Goal: Communication & Community: Share content

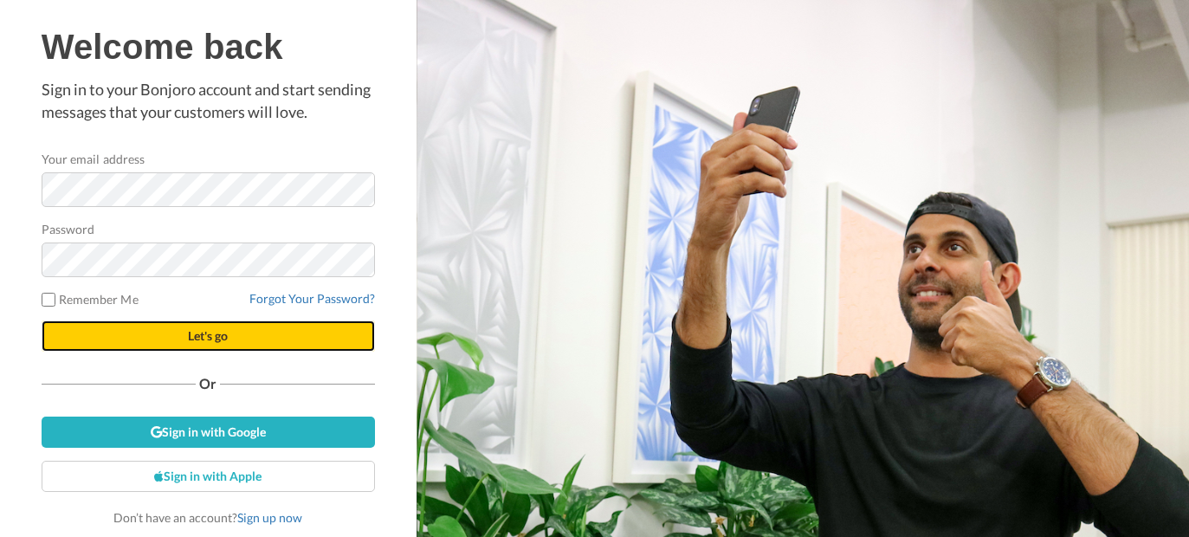
click at [186, 346] on button "Let's go" at bounding box center [209, 336] width 334 height 31
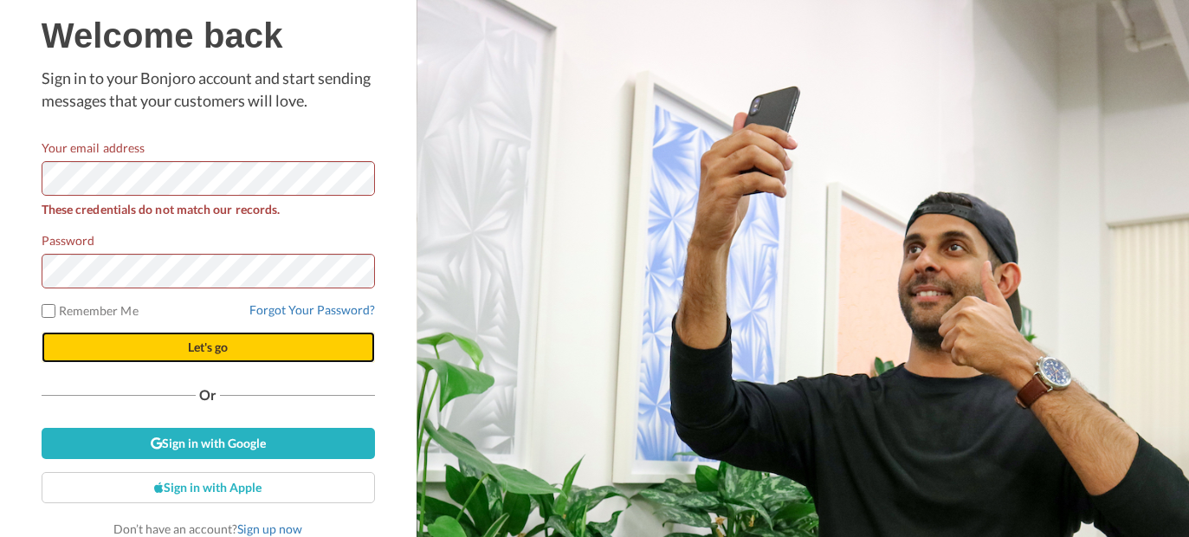
click at [238, 353] on button "Let's go" at bounding box center [209, 347] width 334 height 31
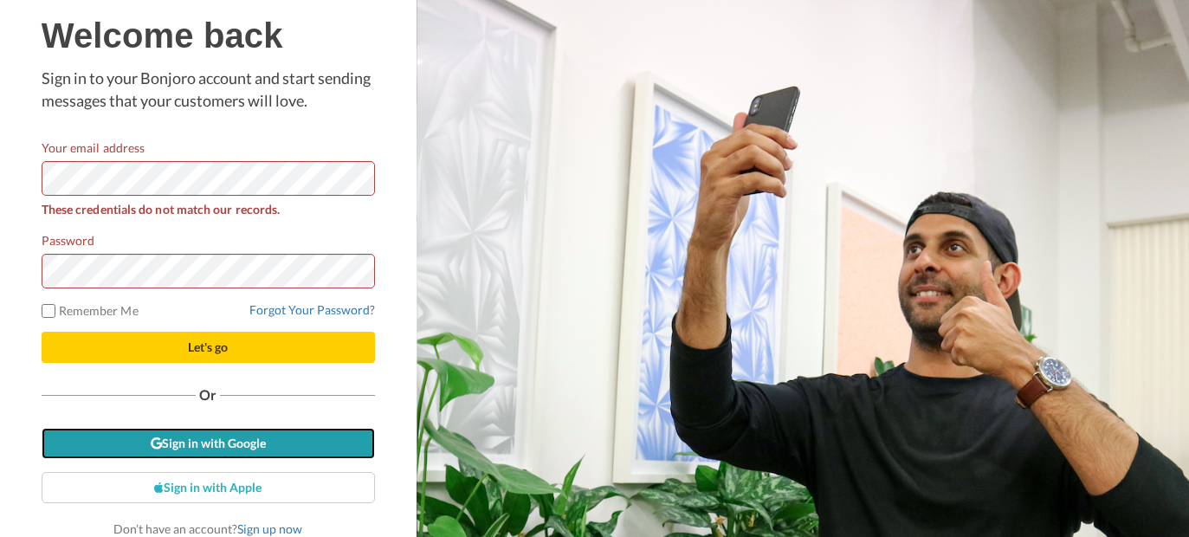
click at [227, 455] on link "Sign in with Google" at bounding box center [209, 443] width 334 height 31
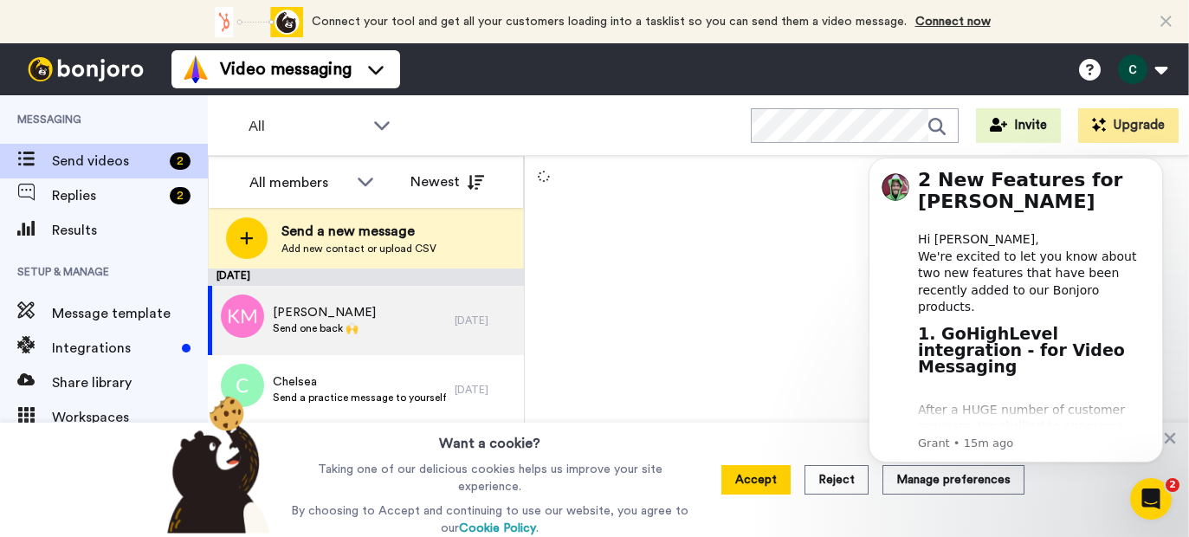
click at [805, 241] on div at bounding box center [857, 346] width 664 height 381
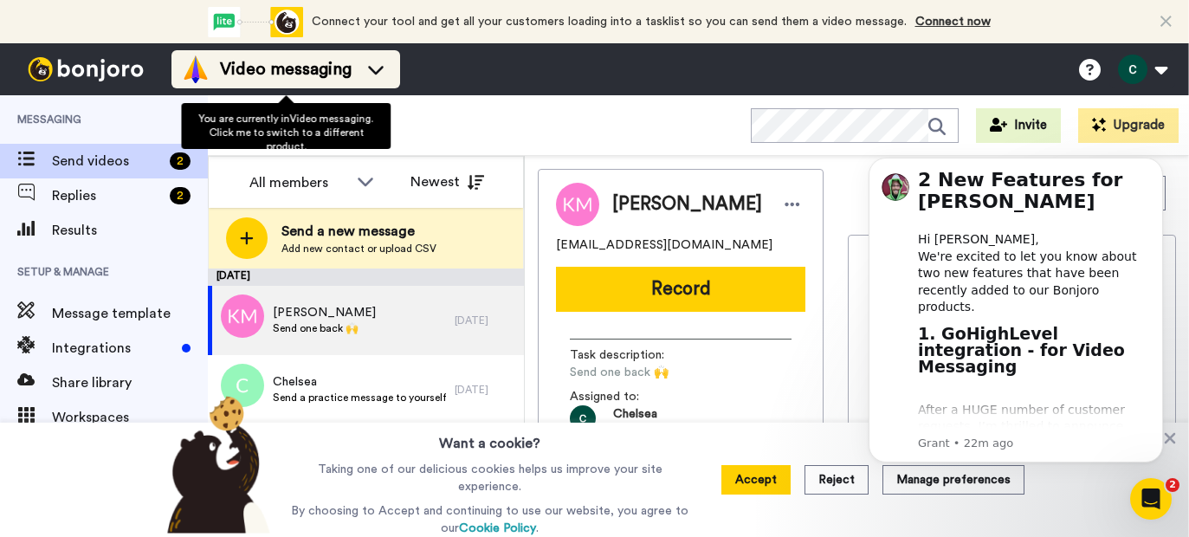
click at [276, 77] on span "Video messaging" at bounding box center [286, 69] width 132 height 24
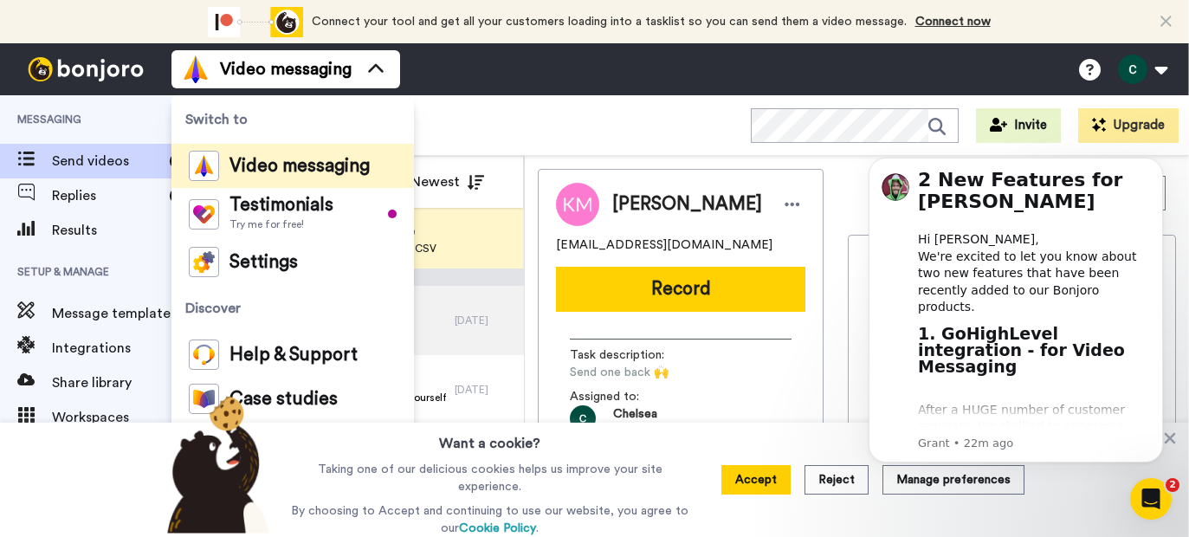
click at [532, 133] on div "All WORKSPACES View all All Default Task List + Add a new workspace Invite Upgr…" at bounding box center [699, 125] width 982 height 61
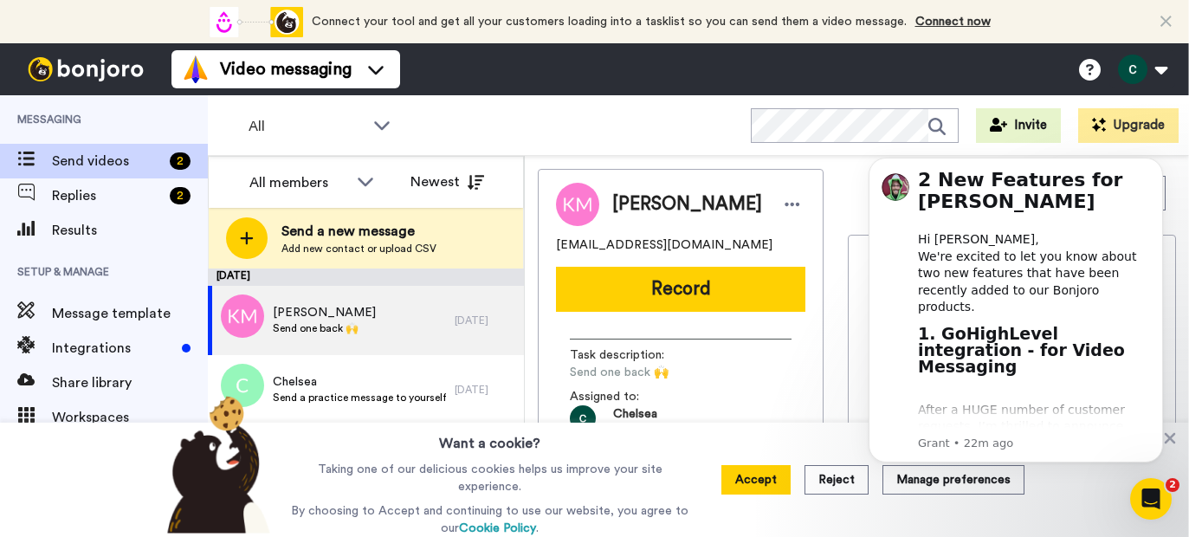
click at [855, 185] on body "2 New Features for Bonjoro Hi Chelsea, We're excited to let you know about two …" at bounding box center [1016, 311] width 333 height 345
click at [1163, 164] on button "Dismiss notification" at bounding box center [1158, 163] width 23 height 23
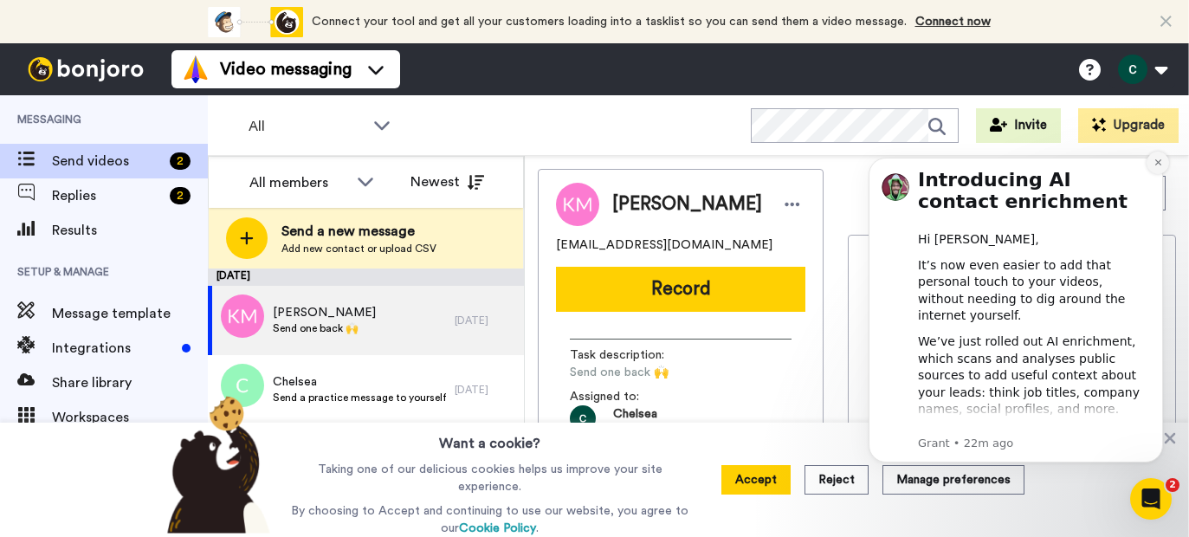
click at [1157, 165] on icon "Dismiss notification" at bounding box center [1159, 163] width 10 height 10
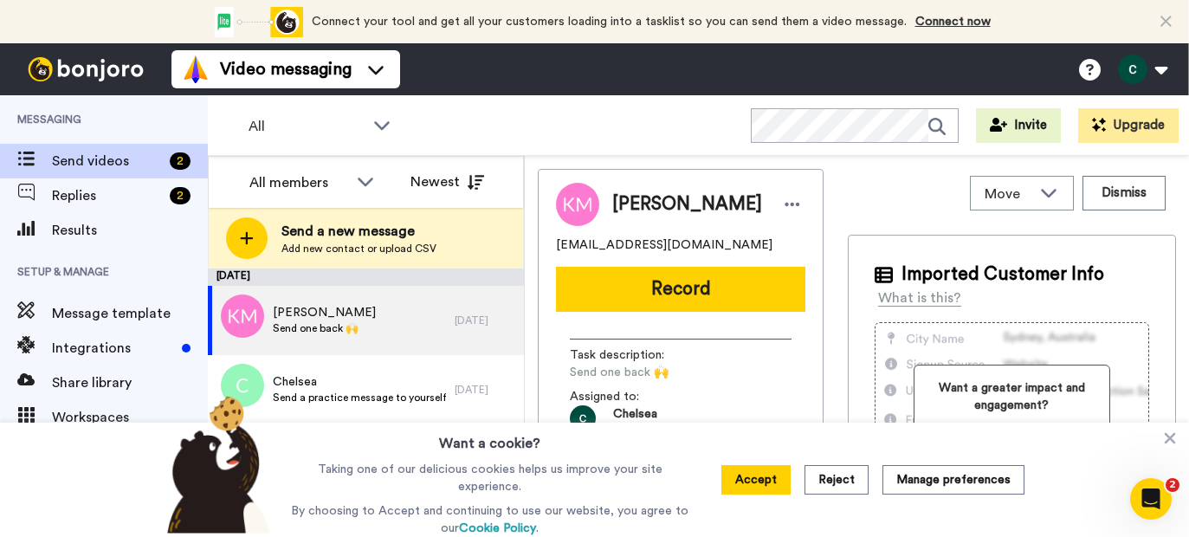
scroll to position [44, 0]
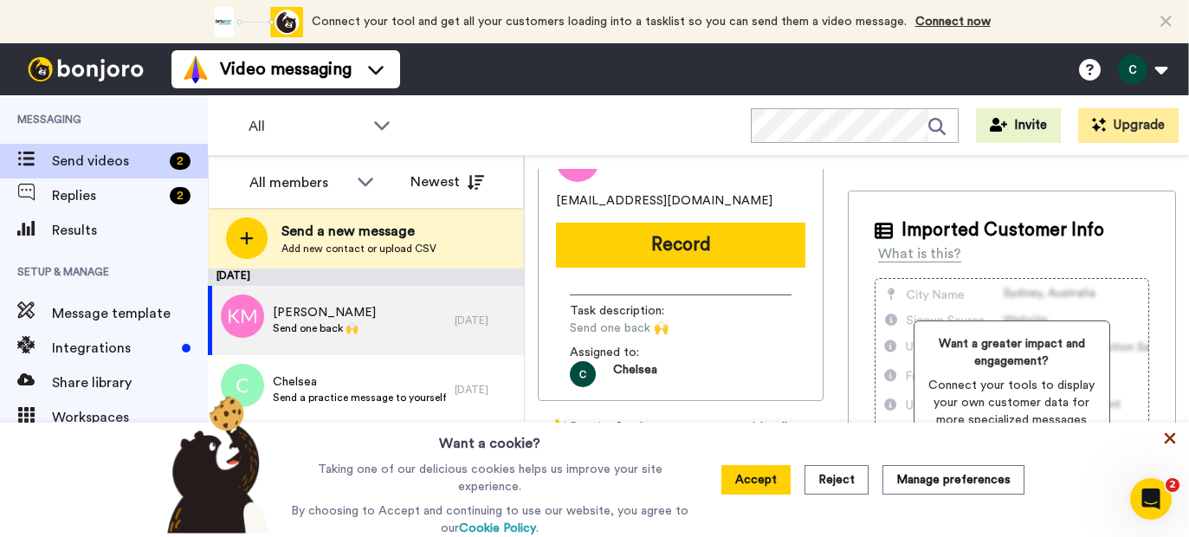
click at [1165, 439] on icon at bounding box center [1170, 438] width 17 height 17
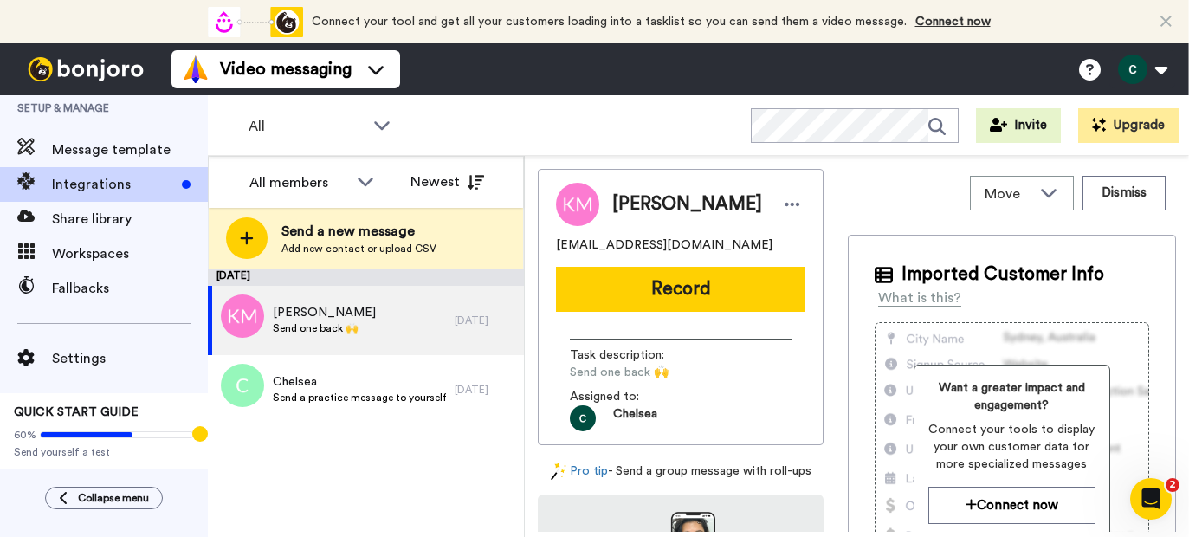
scroll to position [0, 0]
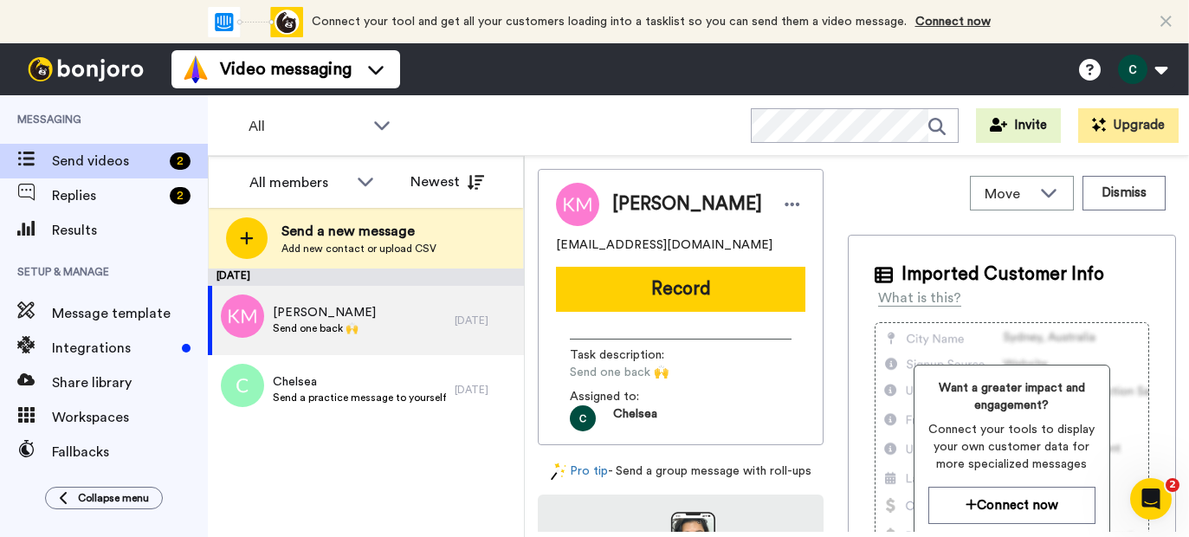
click at [329, 463] on div "February 21 Kelsey Murphy Send one back 🙌 1 yr. ago Chelsea Send a practice mes…" at bounding box center [366, 403] width 316 height 269
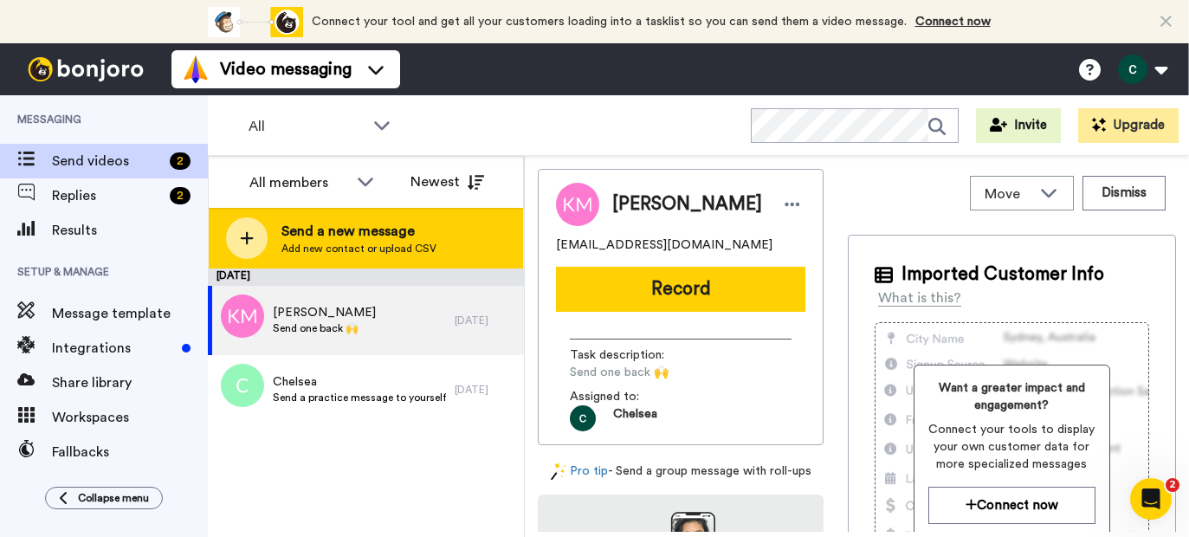
click at [301, 237] on span "Send a new message" at bounding box center [359, 231] width 155 height 21
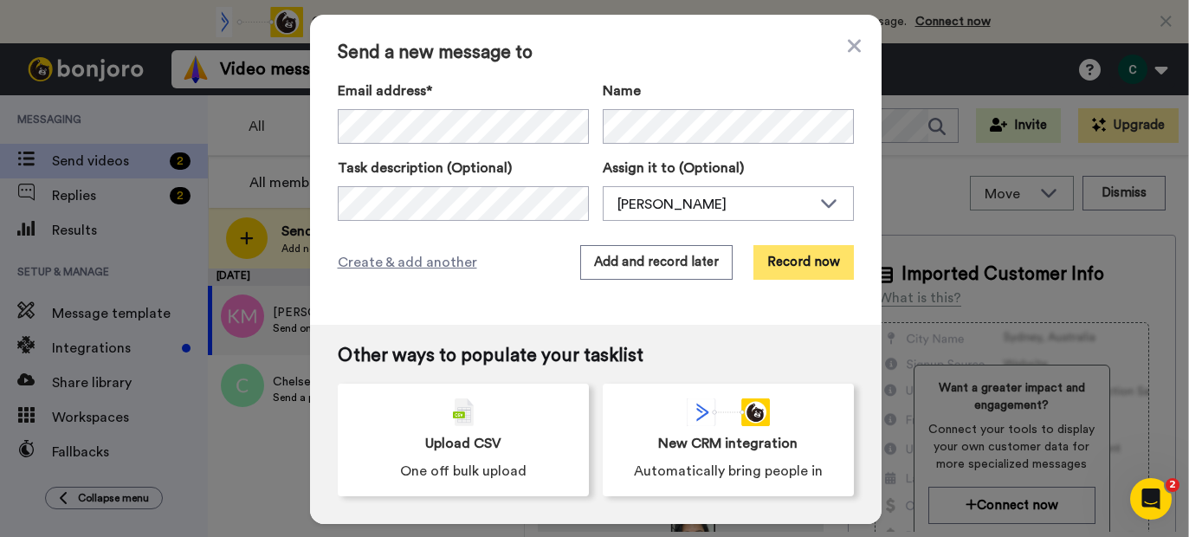
click at [804, 259] on button "Record now" at bounding box center [804, 262] width 100 height 35
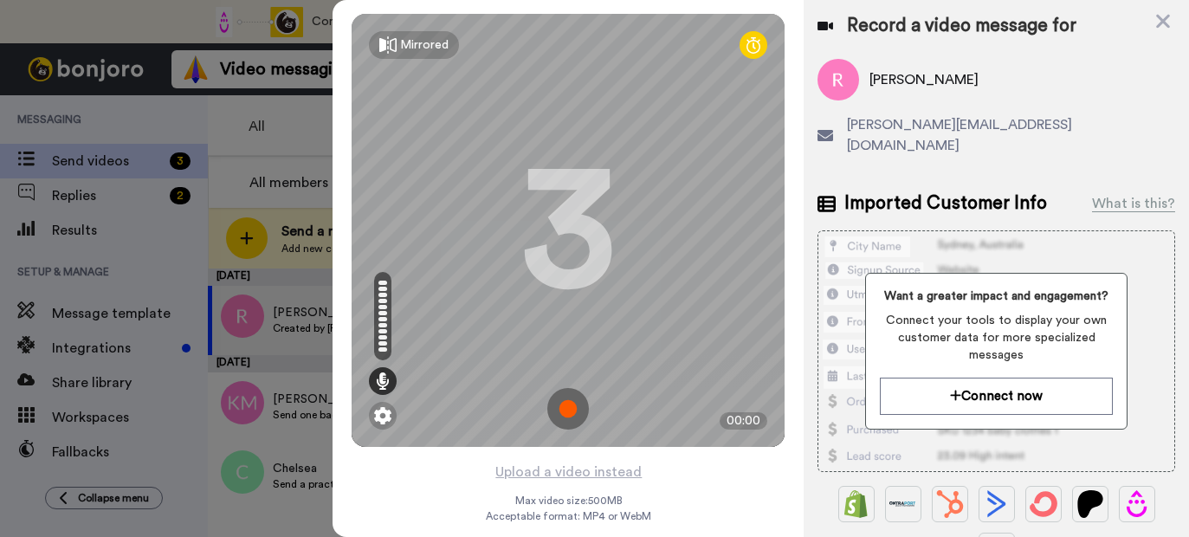
click at [568, 408] on img at bounding box center [569, 409] width 42 height 42
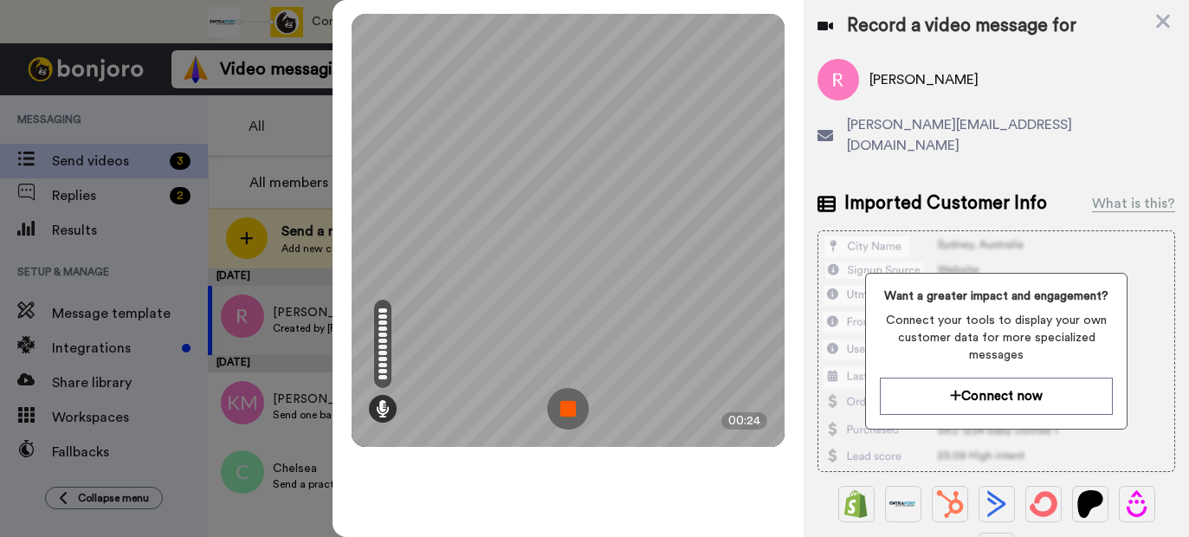
click at [568, 408] on img at bounding box center [569, 409] width 42 height 42
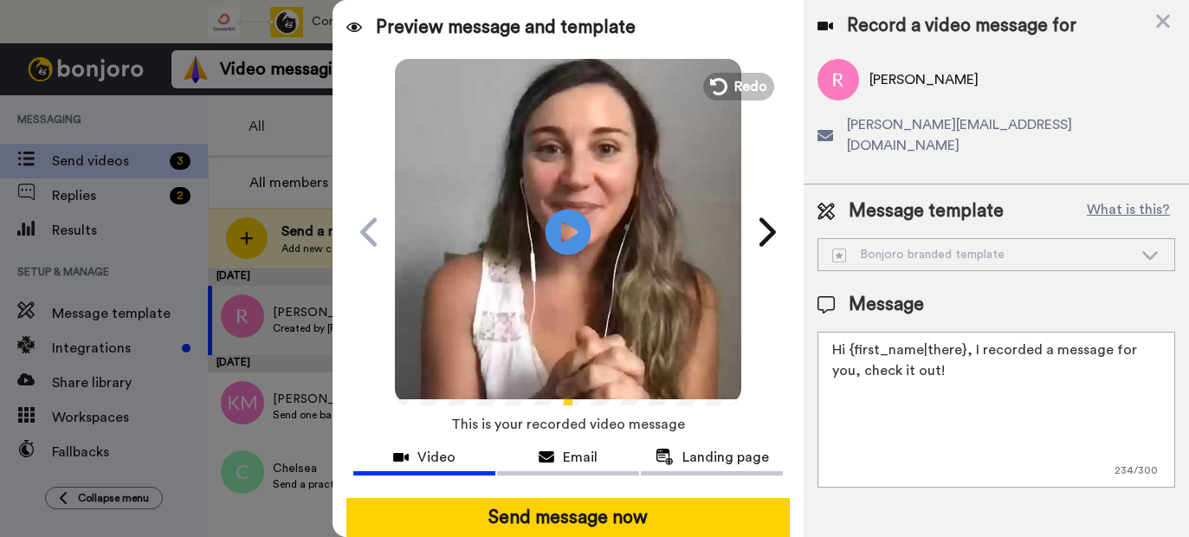
click at [573, 234] on icon "Play/Pause" at bounding box center [569, 232] width 46 height 82
click at [745, 78] on span "Redo" at bounding box center [753, 86] width 36 height 23
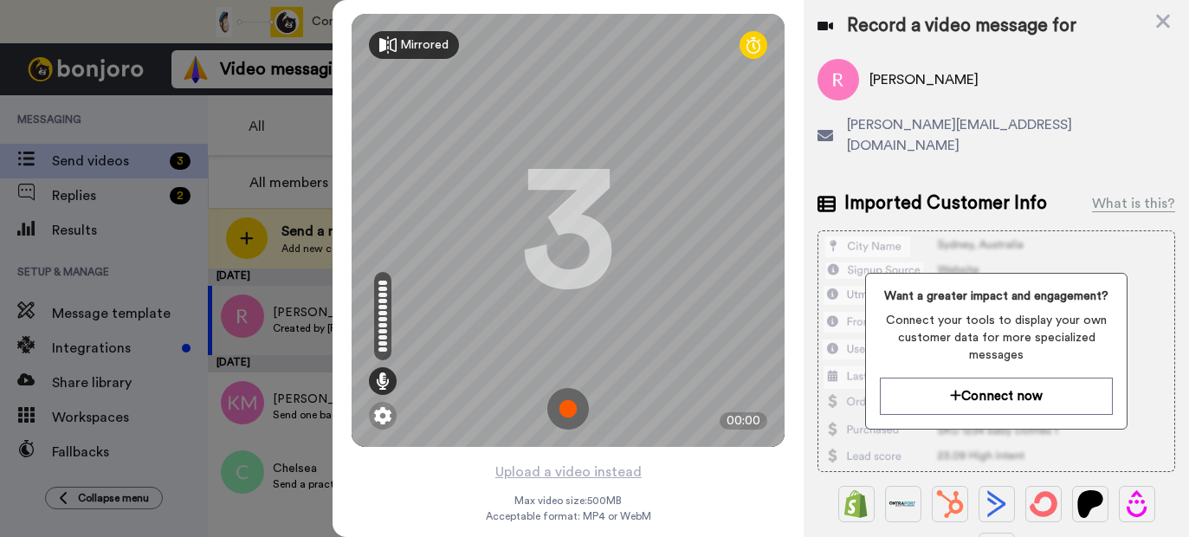
click at [394, 49] on icon at bounding box center [387, 44] width 17 height 17
click at [568, 409] on img at bounding box center [569, 409] width 42 height 42
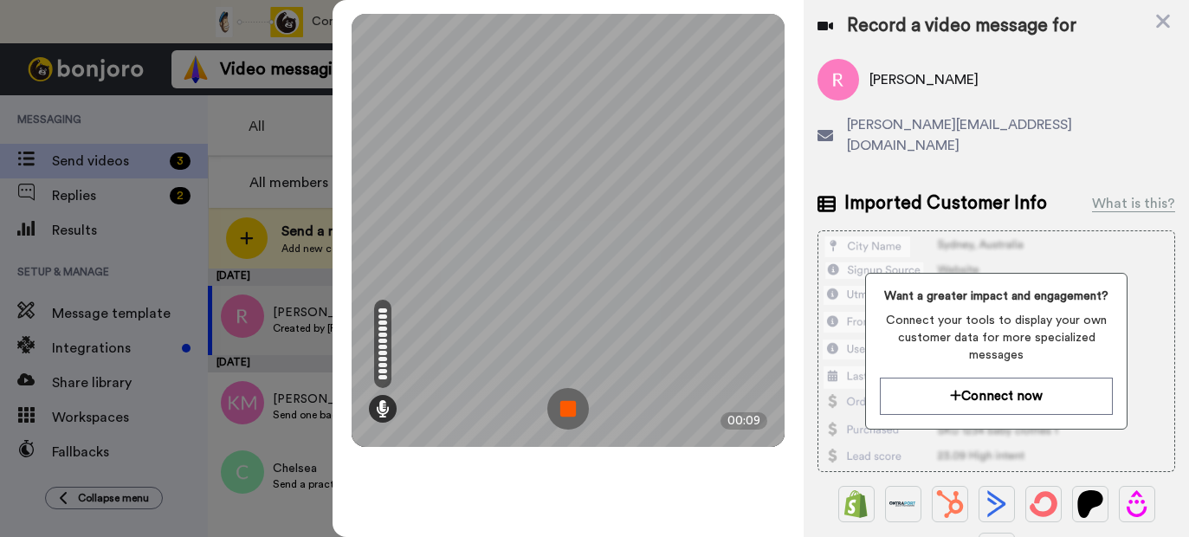
click at [568, 409] on img at bounding box center [569, 409] width 42 height 42
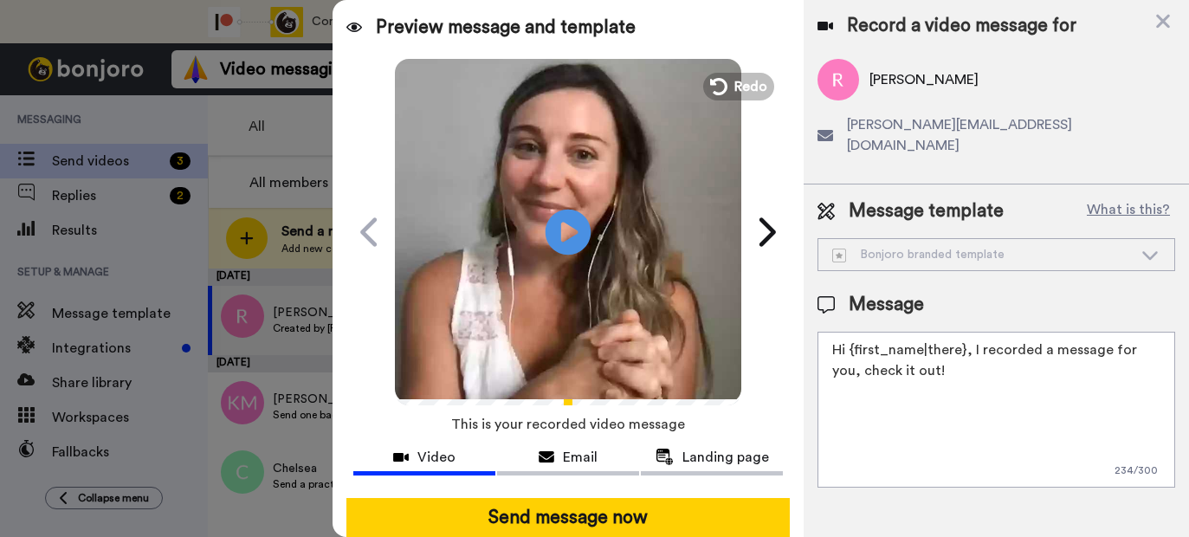
click at [570, 228] on icon "Play/Pause" at bounding box center [569, 232] width 46 height 82
click at [738, 86] on span "Redo" at bounding box center [753, 86] width 36 height 23
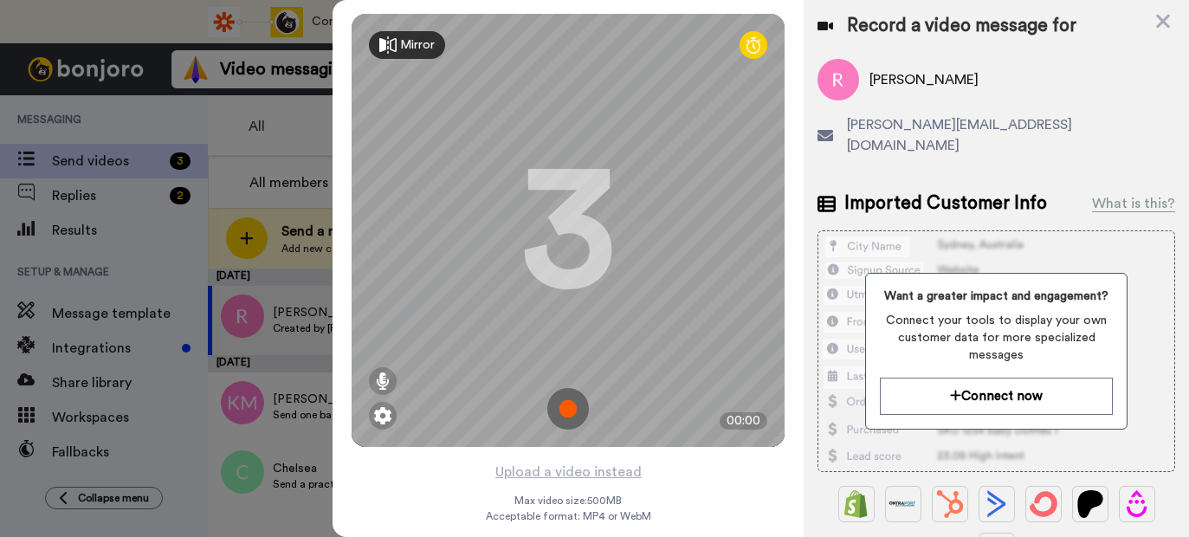
click at [567, 410] on img at bounding box center [569, 409] width 42 height 42
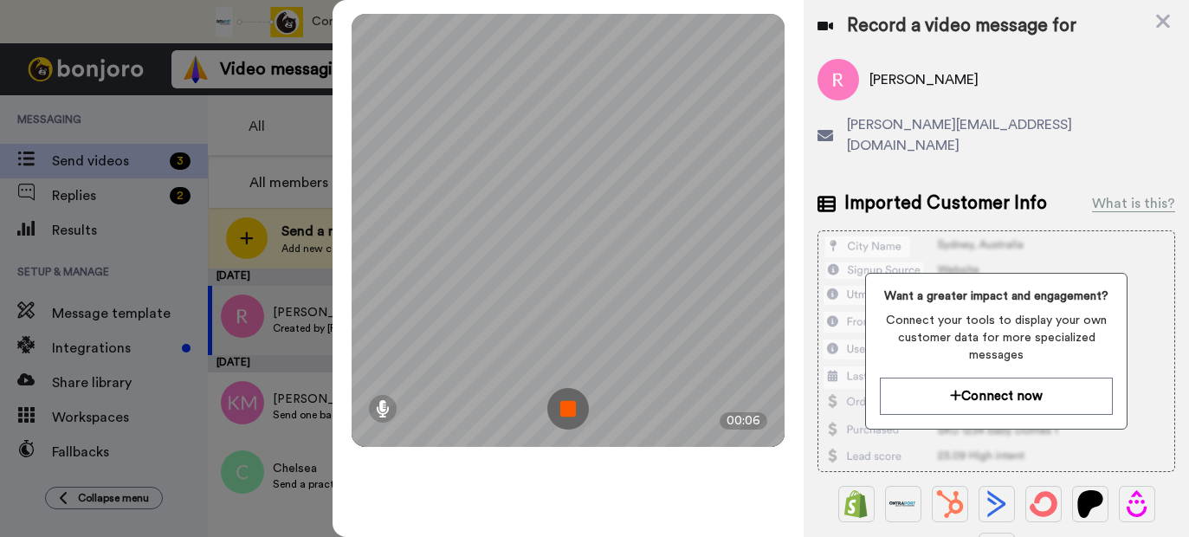
click at [567, 410] on img at bounding box center [569, 409] width 42 height 42
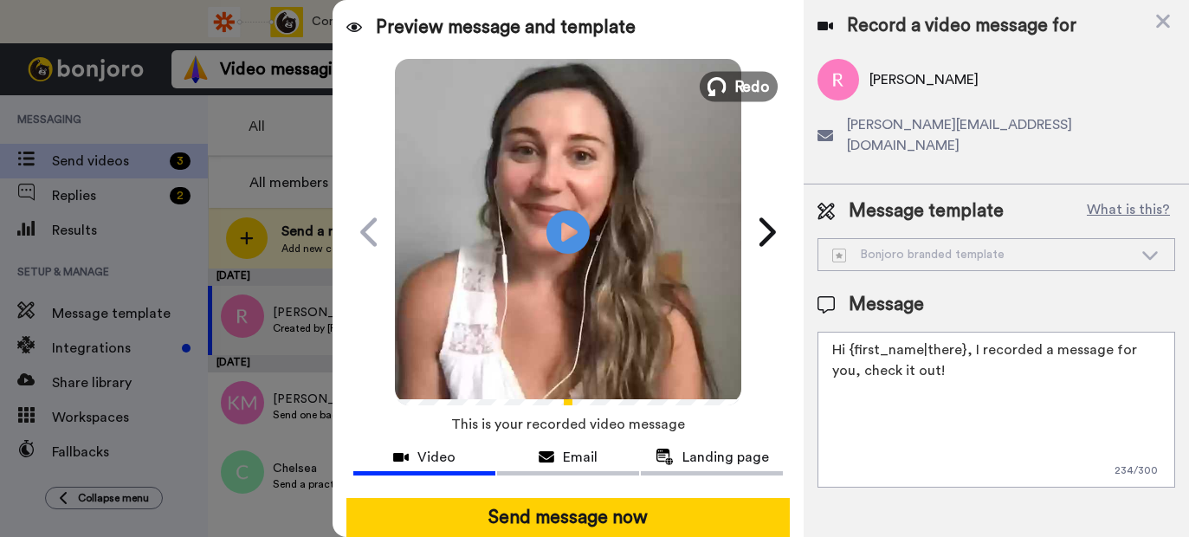
click at [730, 91] on button "Redo" at bounding box center [739, 86] width 78 height 30
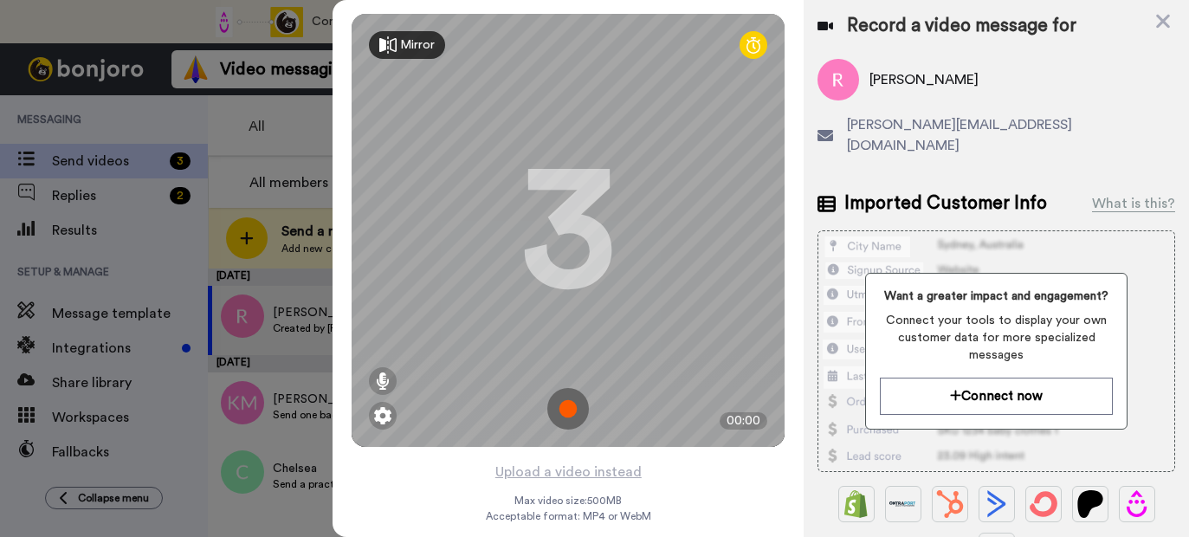
click at [567, 404] on img at bounding box center [569, 409] width 42 height 42
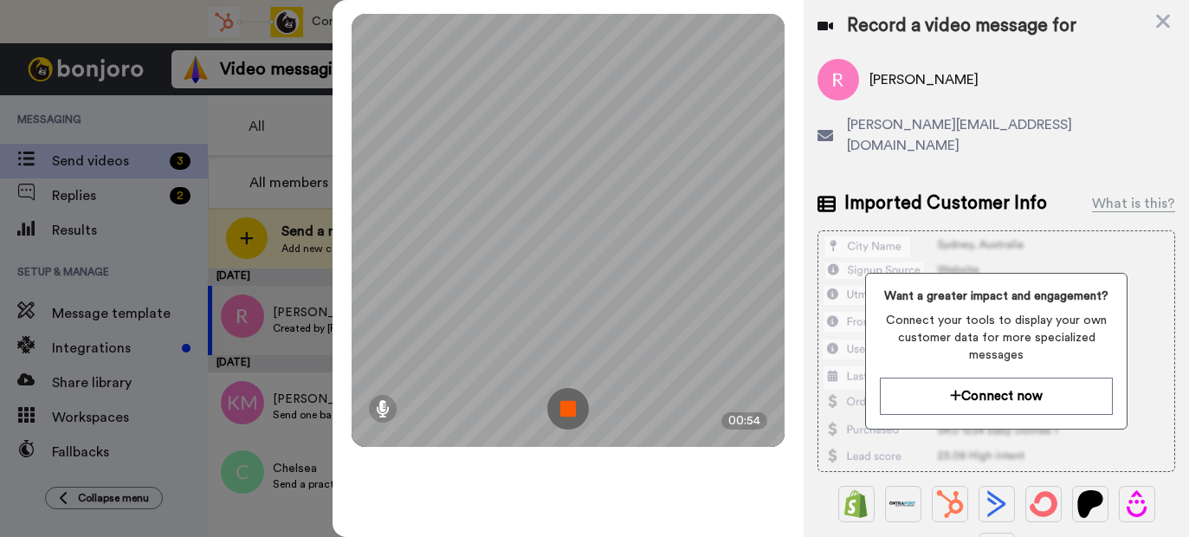
click at [567, 404] on img at bounding box center [569, 409] width 42 height 42
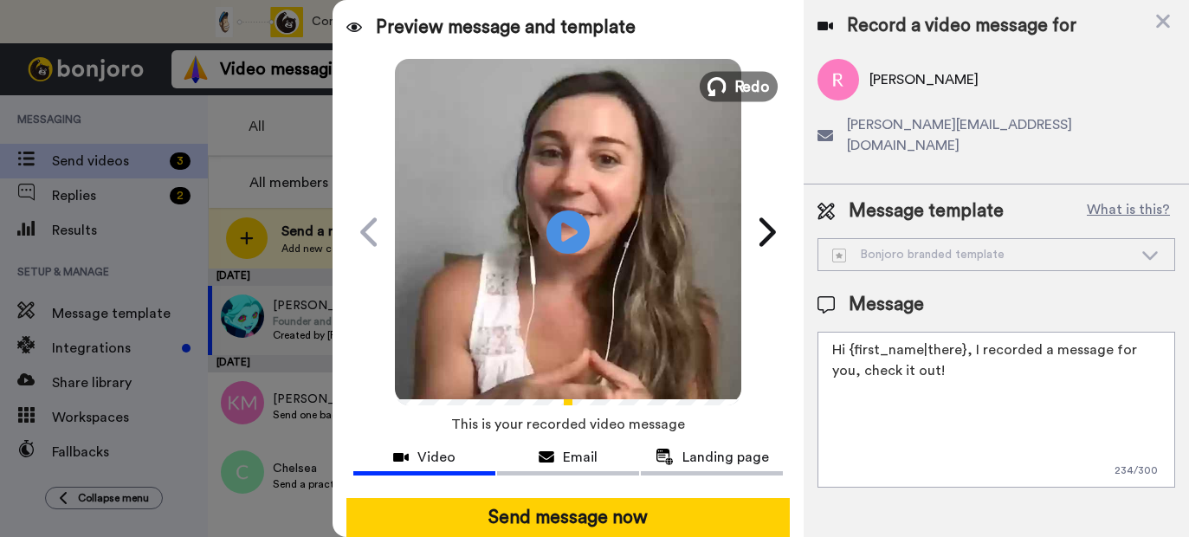
click at [733, 82] on button "Redo" at bounding box center [739, 86] width 78 height 30
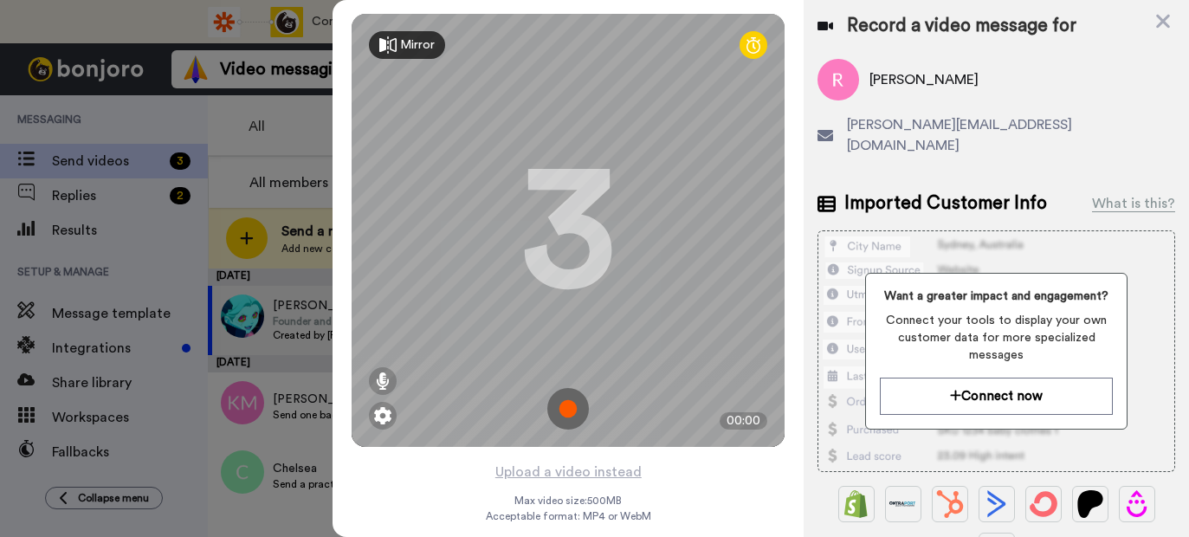
click at [570, 409] on img at bounding box center [569, 409] width 42 height 42
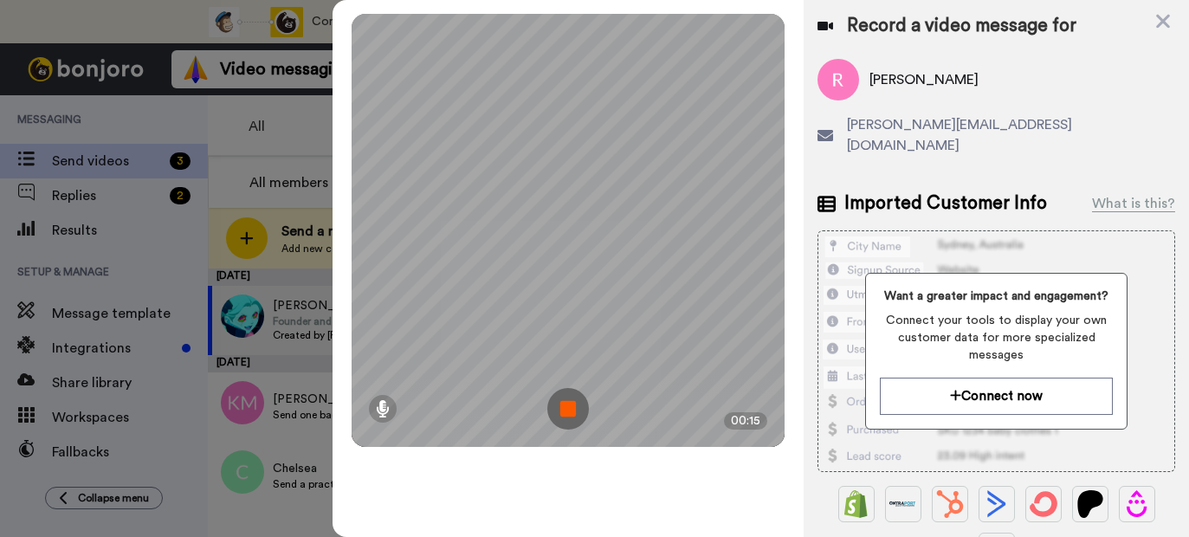
click at [573, 404] on img at bounding box center [569, 409] width 42 height 42
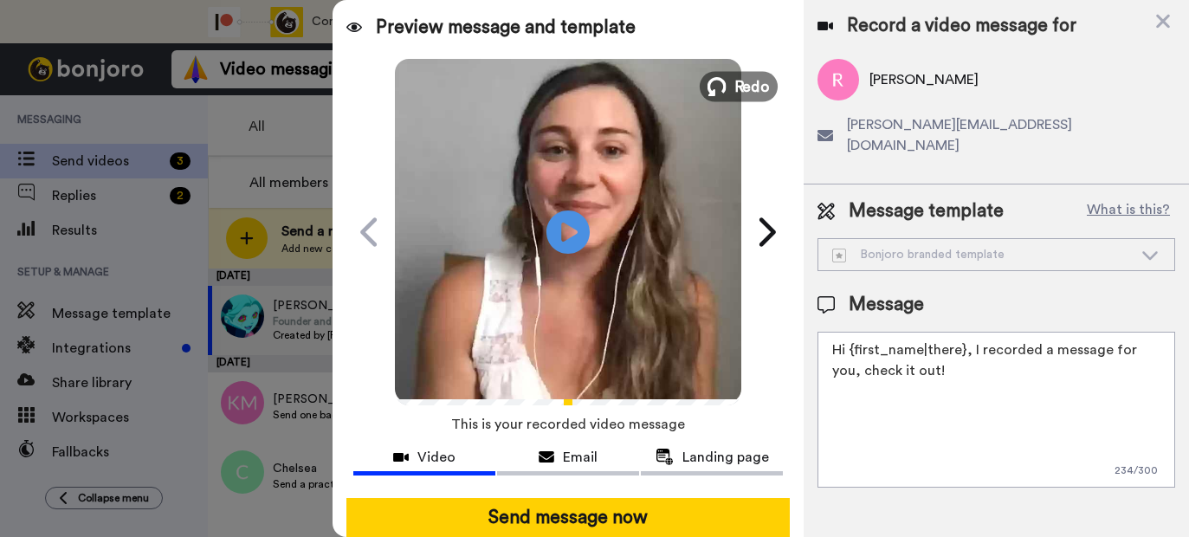
click at [732, 88] on button "Redo" at bounding box center [739, 86] width 78 height 30
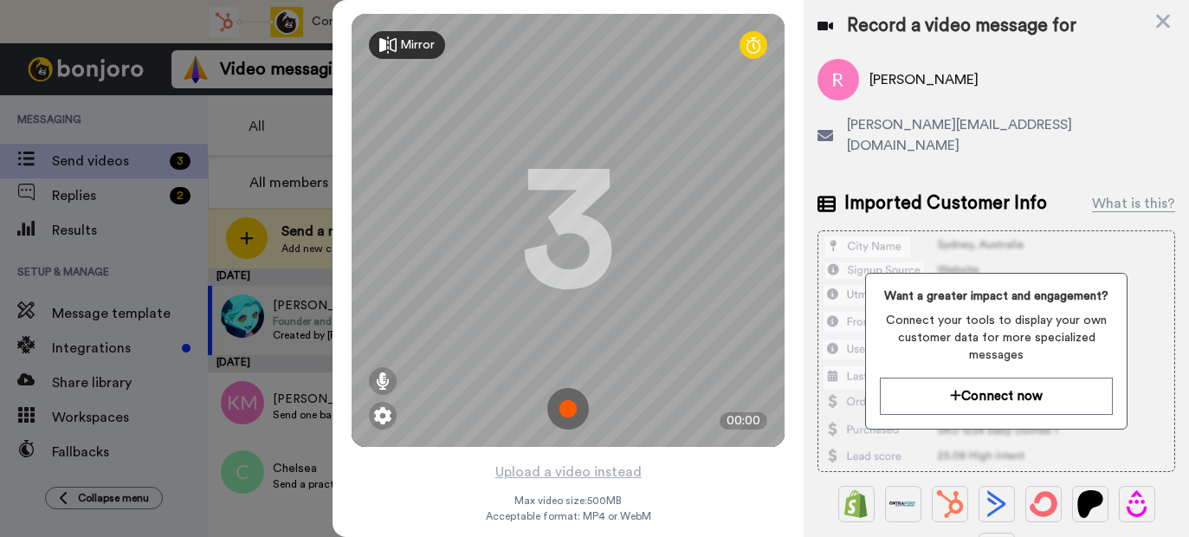
click at [566, 410] on img at bounding box center [569, 409] width 42 height 42
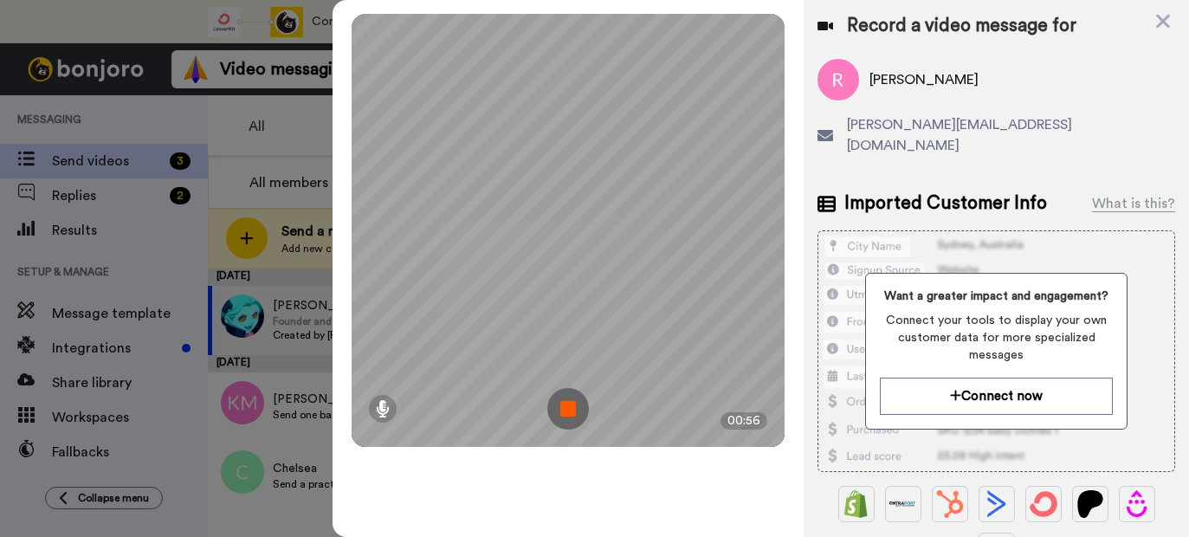
click at [566, 408] on img at bounding box center [569, 409] width 42 height 42
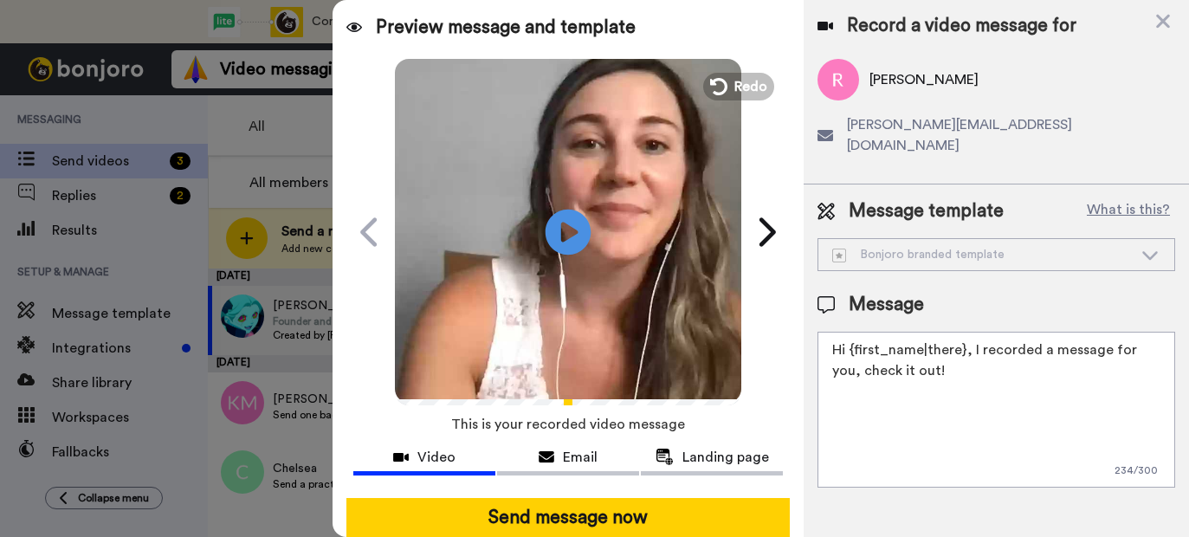
click at [573, 230] on icon "Play/Pause" at bounding box center [569, 232] width 46 height 82
click at [747, 94] on span "Redo" at bounding box center [753, 86] width 36 height 23
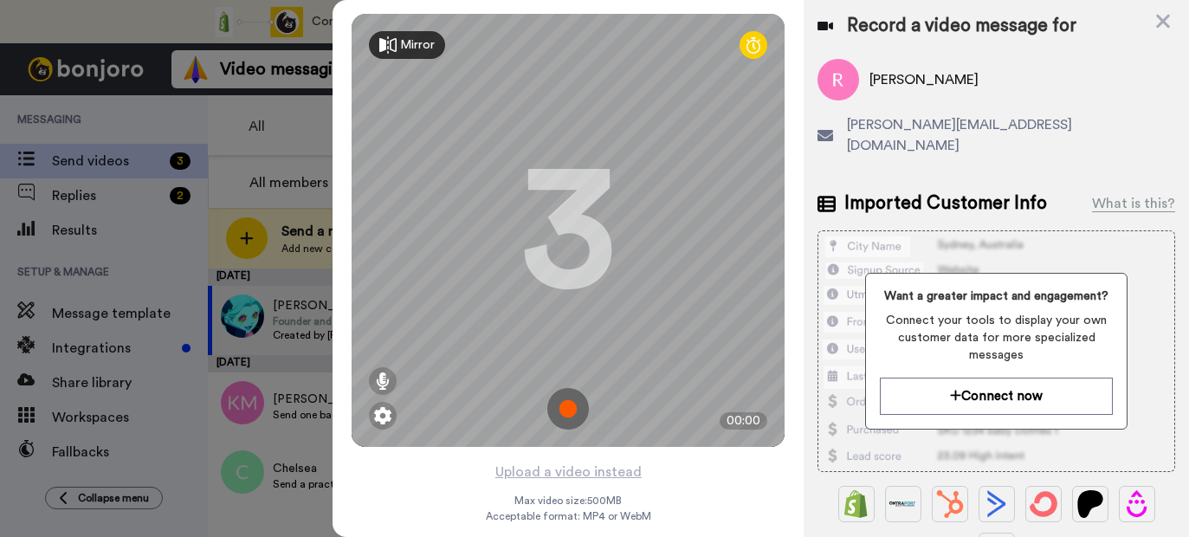
click at [571, 408] on img at bounding box center [569, 409] width 42 height 42
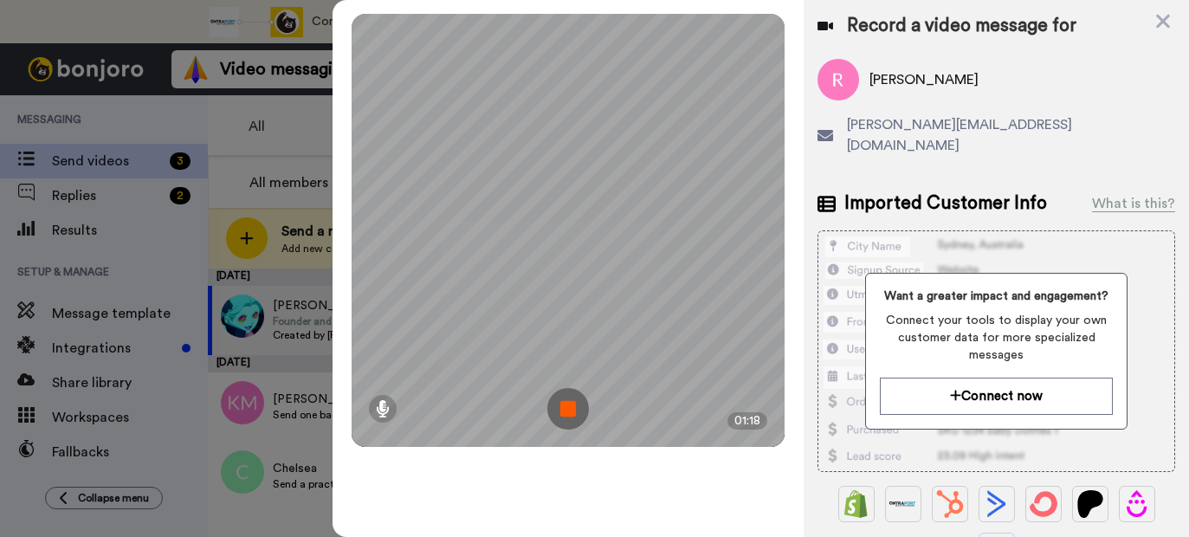
click at [570, 407] on img at bounding box center [569, 409] width 42 height 42
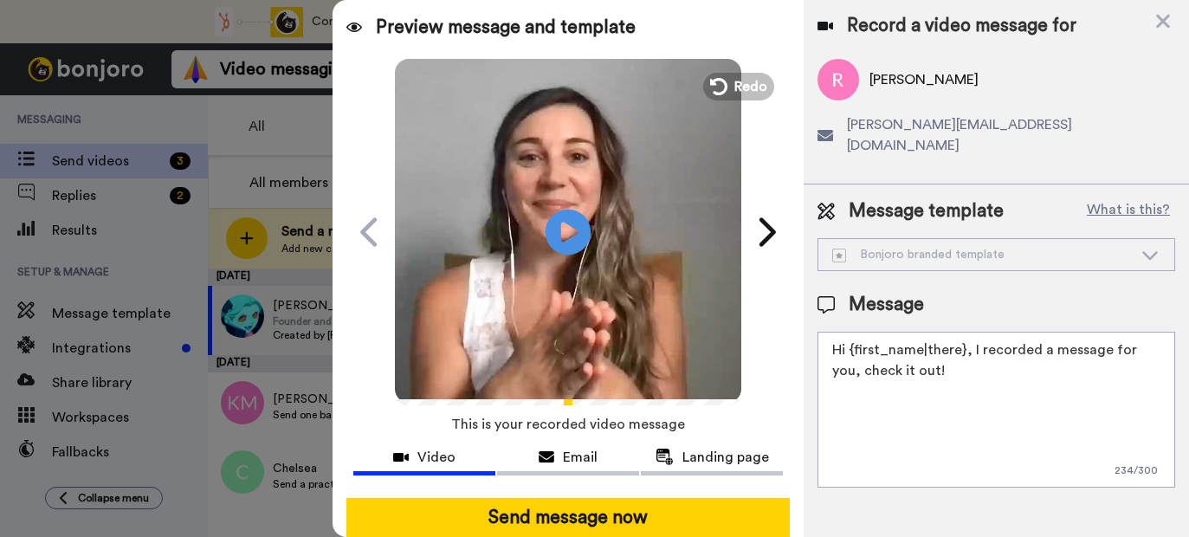
click at [567, 238] on icon "Play/Pause" at bounding box center [569, 232] width 46 height 82
click at [906, 358] on textarea "Hi {first_name|there}, I recorded a message for you, check it out!" at bounding box center [997, 410] width 358 height 156
drag, startPoint x: 851, startPoint y: 327, endPoint x: 962, endPoint y: 328, distance: 111.8
click at [962, 332] on textarea "Hi {first_name|there}, I recorded a message for you, check it out!" at bounding box center [997, 410] width 358 height 156
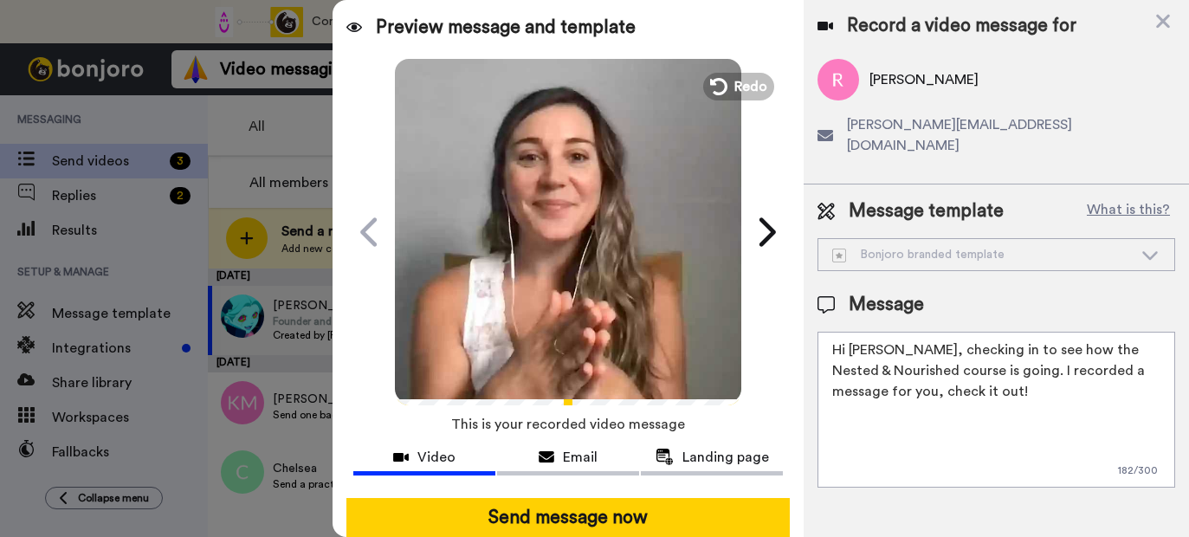
click at [913, 332] on textarea "Hi Rebecca, checking in to see how the Nested & Nourished course is going. I re…" at bounding box center [997, 410] width 358 height 156
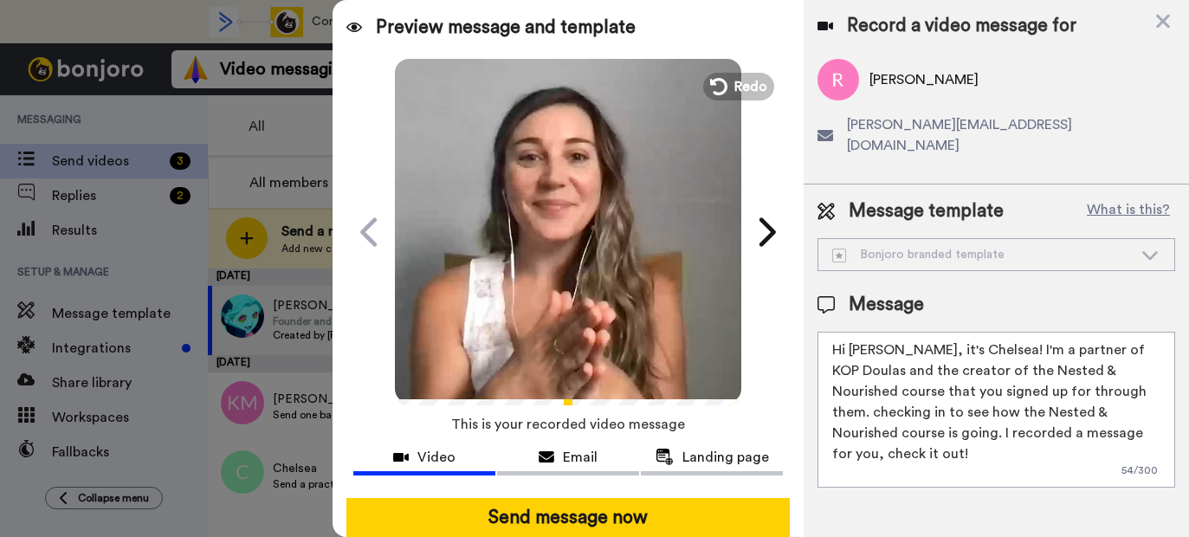
drag, startPoint x: 833, startPoint y: 392, endPoint x: 899, endPoint y: 427, distance: 74.4
click at [899, 427] on textarea "Hi Rebecca, it's Chelsea! I'm a partner of KOP Doulas and the creator of the Ne…" at bounding box center [997, 410] width 358 height 156
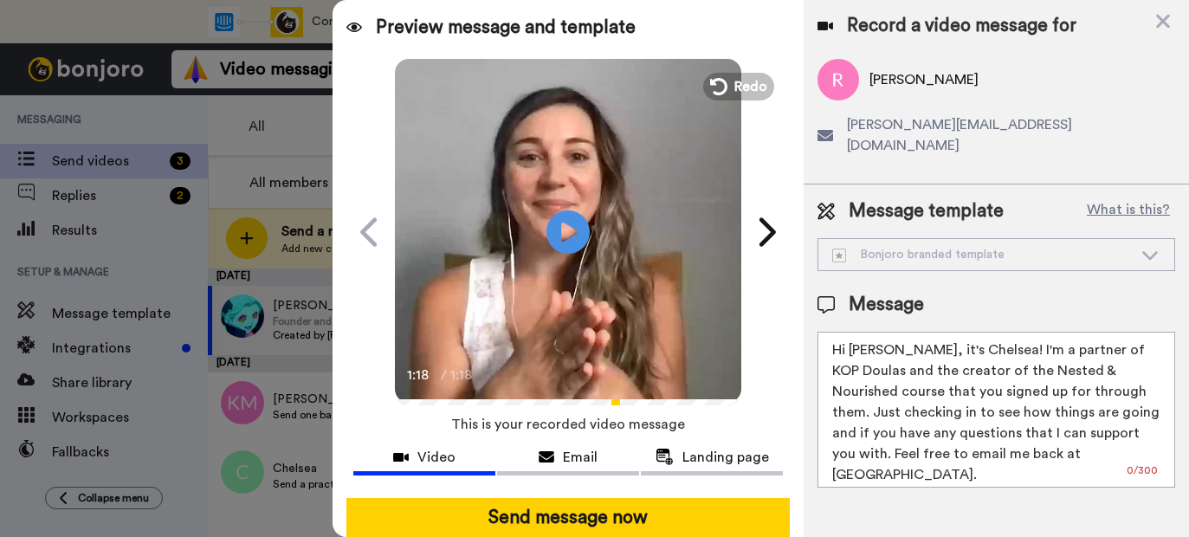
drag, startPoint x: 872, startPoint y: 435, endPoint x: 1130, endPoint y: 408, distance: 258.7
click at [1130, 408] on textarea "Hi Rebecca, it's Chelsea! I'm a partner of KOP Doulas and the creator of the Ne…" at bounding box center [997, 410] width 358 height 156
click at [1137, 430] on textarea "Hi Rebecca, it's Chelsea! I'm a partner of KOP Doulas and the creator of the Ne…" at bounding box center [997, 410] width 358 height 156
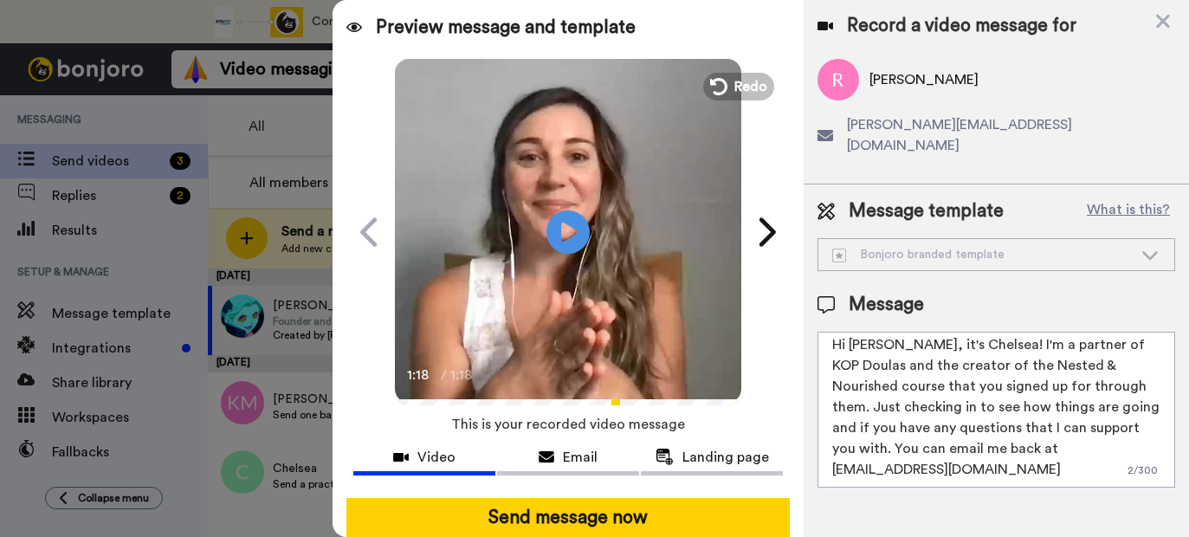
click at [1038, 425] on textarea "Hi Rebecca, it's Chelsea! I'm a partner of KOP Doulas and the creator of the Ne…" at bounding box center [997, 410] width 358 height 156
click at [1064, 451] on textarea "Hi Rebecca, it's Chelsea! I'm a partner of KOP Doulas and the creator of the Ne…" at bounding box center [997, 410] width 358 height 156
type textarea "Hi Rebecca, it's Chelsea! I'm a partner of KOP Doulas and the creator of the Ne…"
click at [919, 246] on div "Bonjoro branded template" at bounding box center [983, 254] width 301 height 17
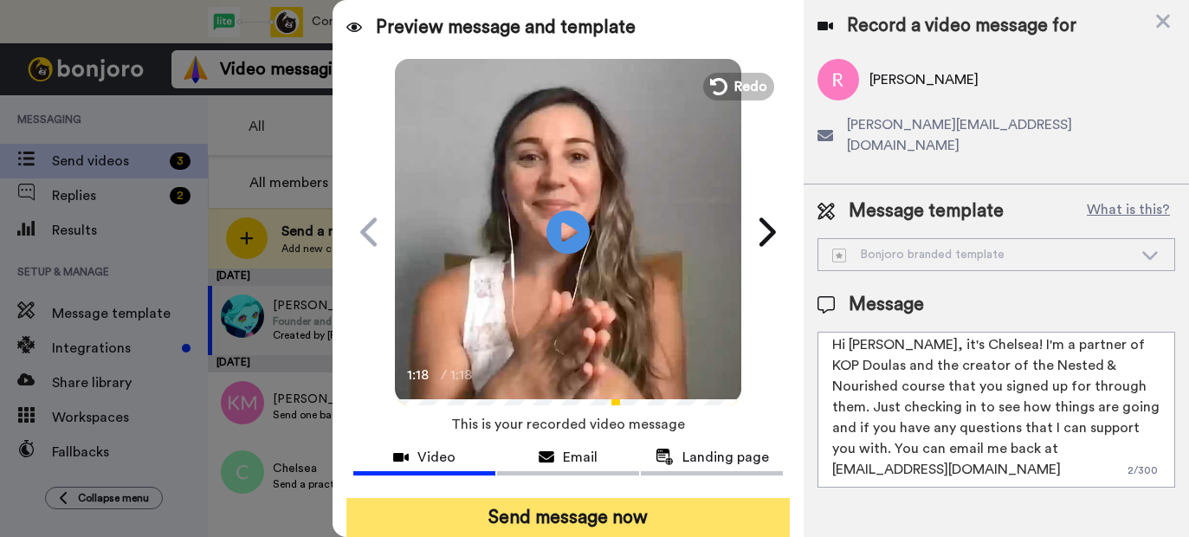
click at [543, 515] on button "Send message now" at bounding box center [569, 518] width 444 height 40
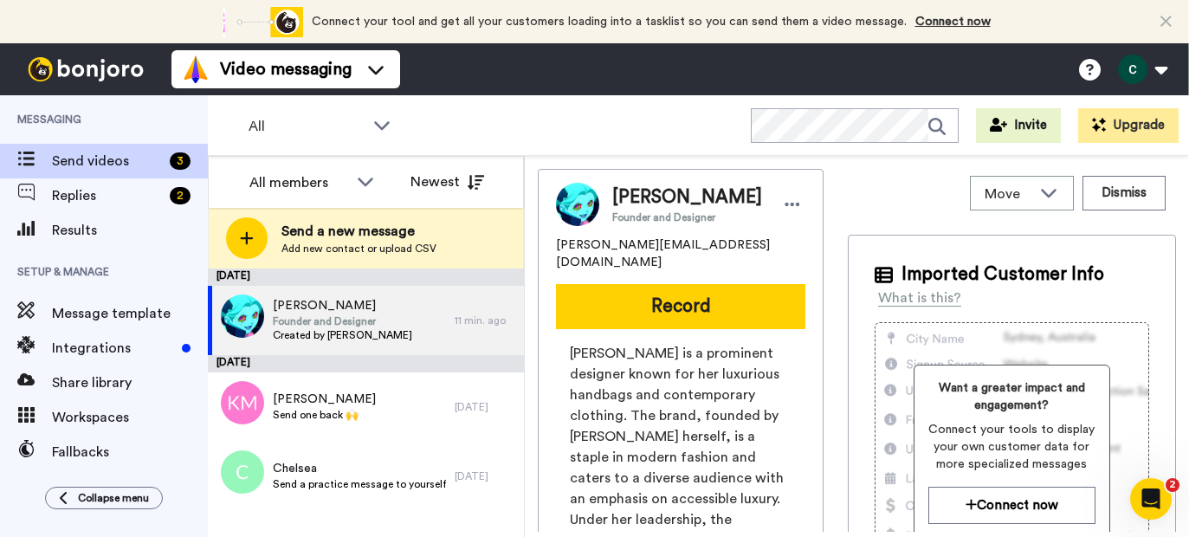
scroll to position [0, 0]
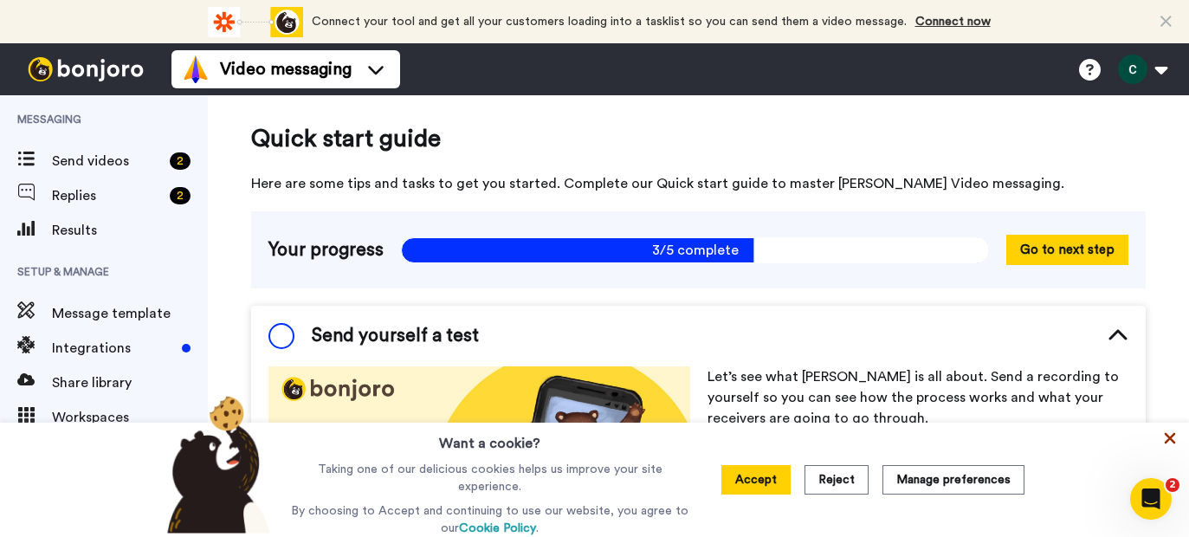
click at [1173, 439] on icon at bounding box center [1170, 438] width 11 height 11
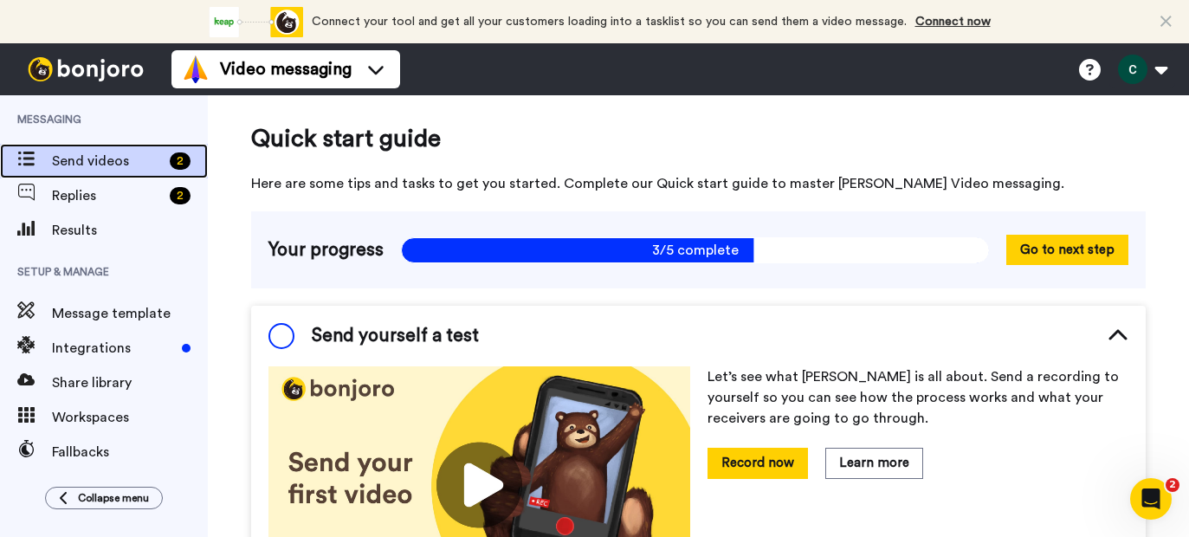
click at [133, 158] on span "Send videos" at bounding box center [107, 161] width 111 height 21
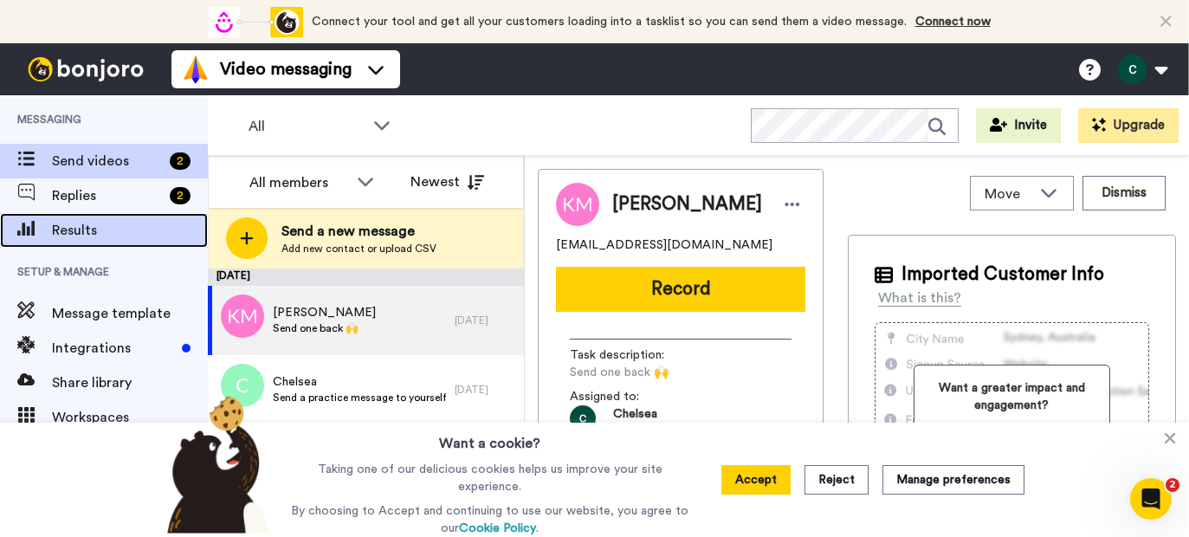
click at [92, 232] on span "Results" at bounding box center [130, 230] width 156 height 21
